Goal: Entertainment & Leisure: Browse casually

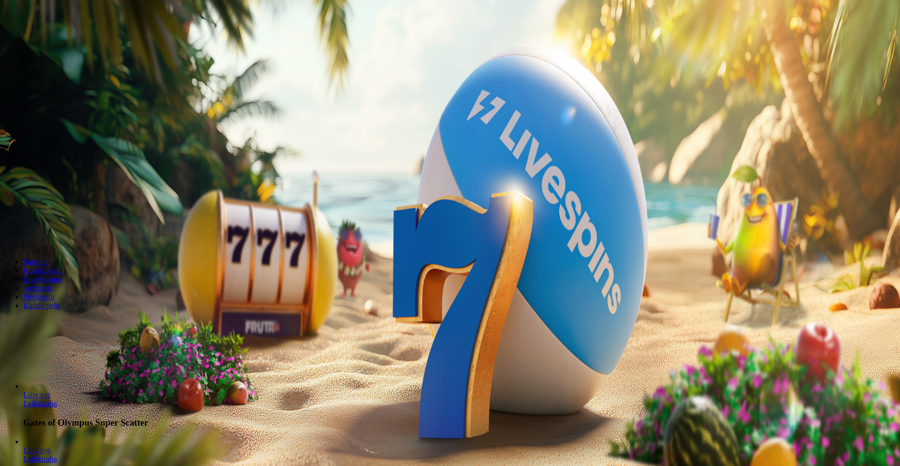
click at [58, 39] on span "Kirjaudu" at bounding box center [67, 35] width 24 height 7
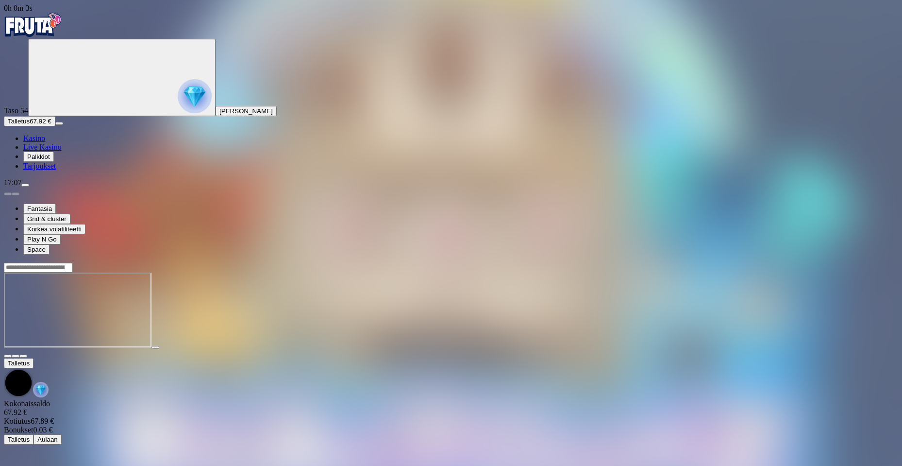
click at [54, 162] on button "Palkkiot" at bounding box center [38, 156] width 31 height 10
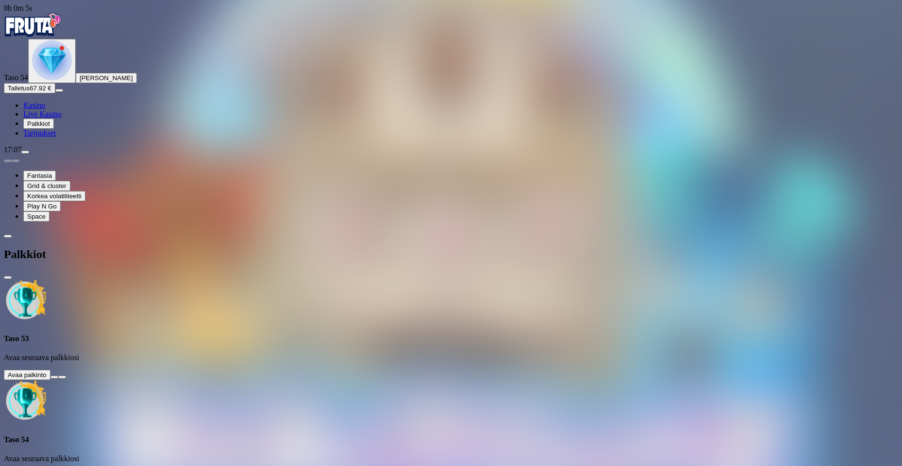
click at [8, 277] on span "close icon" at bounding box center [8, 277] width 0 height 0
